Goal: Information Seeking & Learning: Learn about a topic

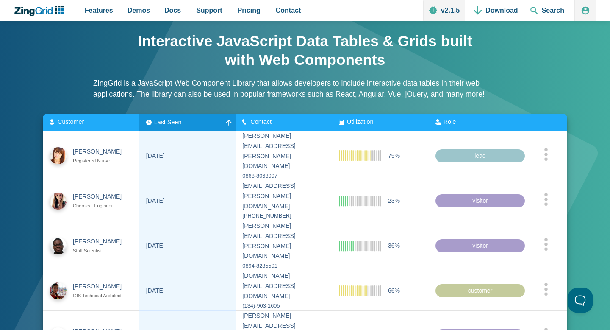
click at [159, 122] on span "Last Seen" at bounding box center [168, 121] width 28 height 7
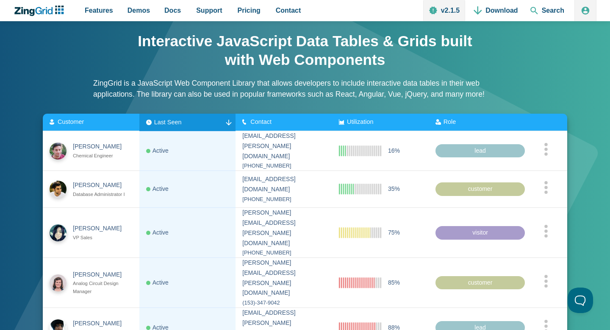
click at [267, 127] on zg-head-cell "Contact" at bounding box center [284, 122] width 97 height 17
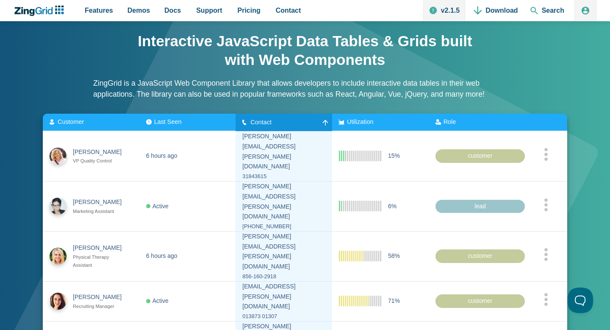
click at [267, 127] on zg-head-cell "Contact" at bounding box center [284, 122] width 97 height 17
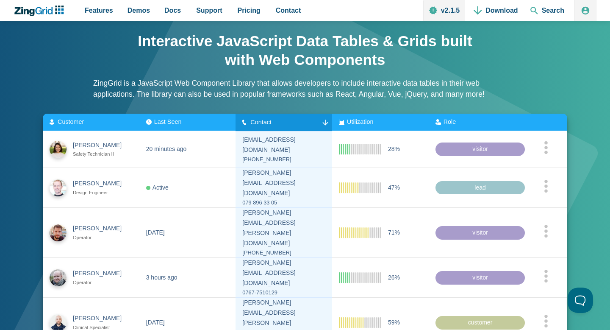
click at [353, 127] on zg-head-cell "Utilization" at bounding box center [380, 122] width 97 height 17
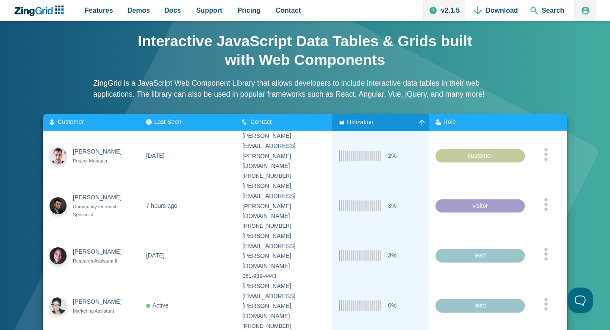
click at [357, 126] on zg-head-cell "Utilization" at bounding box center [380, 122] width 97 height 17
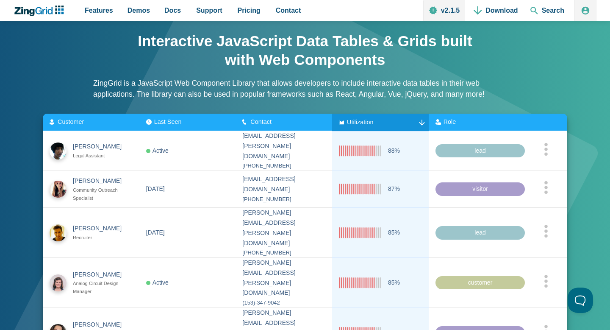
click at [465, 124] on div "Role" at bounding box center [457, 122] width 42 height 7
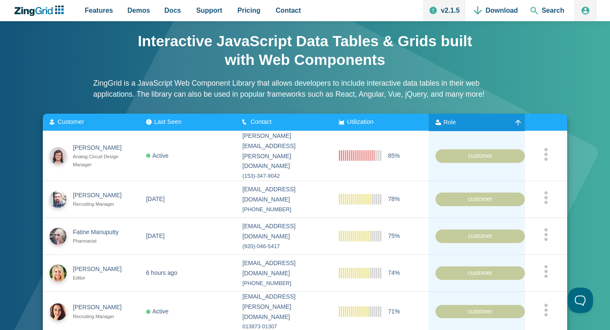
click at [465, 124] on div "Role" at bounding box center [457, 122] width 42 height 7
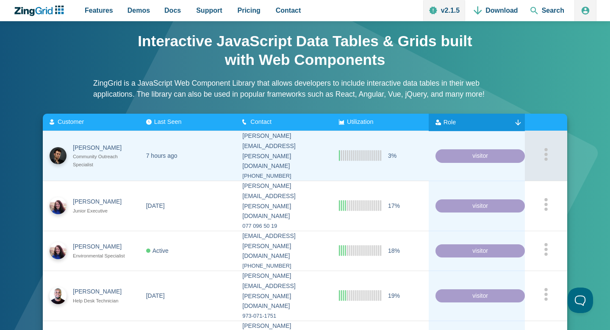
click at [550, 147] on div "App Content" at bounding box center [546, 155] width 29 height 16
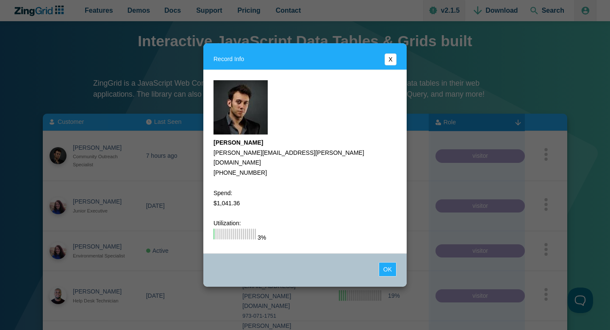
click at [390, 61] on button "X" at bounding box center [391, 59] width 12 height 12
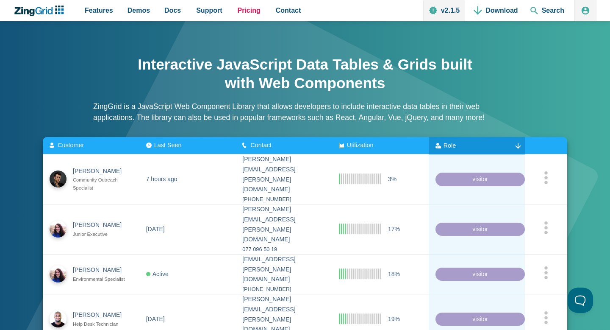
click at [247, 4] on link "Pricing" at bounding box center [249, 10] width 30 height 21
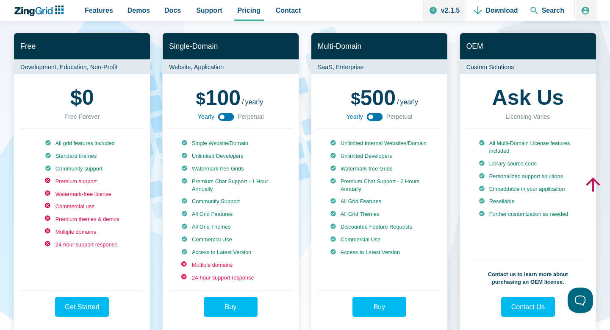
scroll to position [139, 0]
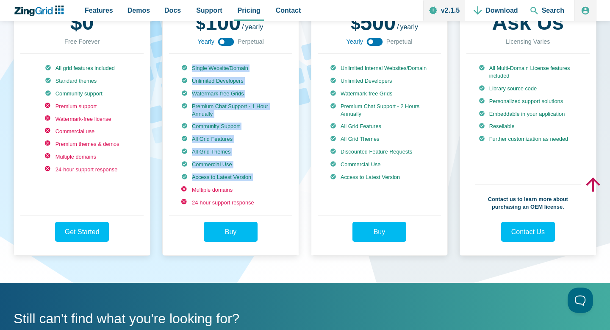
drag, startPoint x: 243, startPoint y: 182, endPoint x: 175, endPoint y: 66, distance: 134.1
click at [175, 66] on div "Single Website/Domain Unlimited Developers Watermark-free Grids Premium Chat Su…" at bounding box center [230, 134] width 123 height 161
